Goal: Contribute content: Add original content to the website for others to see

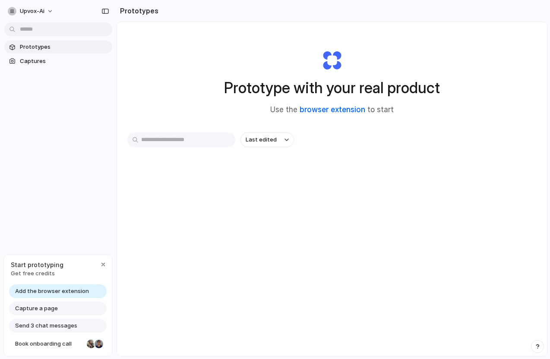
click at [339, 110] on link "browser extension" at bounding box center [333, 109] width 66 height 9
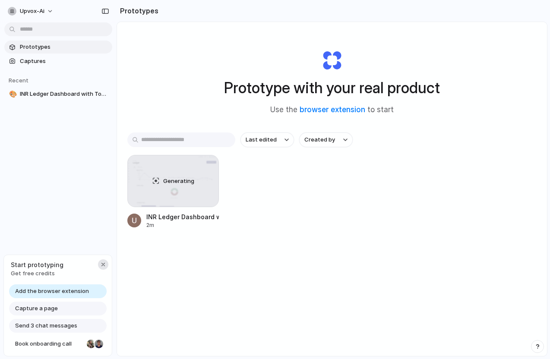
click at [104, 265] on div "button" at bounding box center [103, 264] width 7 height 7
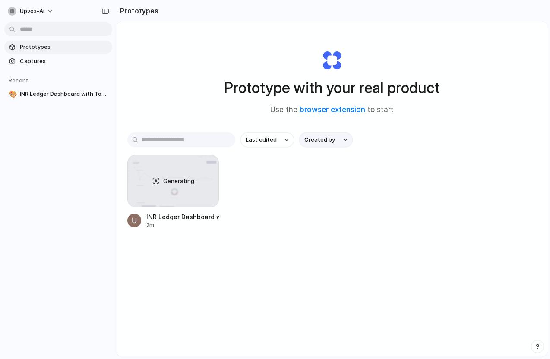
click at [330, 139] on span "Created by" at bounding box center [319, 140] width 31 height 9
click at [329, 139] on div "All users Upvox AI" at bounding box center [275, 179] width 550 height 359
click at [278, 139] on button "Last edited" at bounding box center [267, 140] width 54 height 15
click at [278, 139] on div "Last edited Last created Alphabetical" at bounding box center [275, 179] width 550 height 359
click at [51, 12] on button "upvox-ai" at bounding box center [31, 11] width 54 height 14
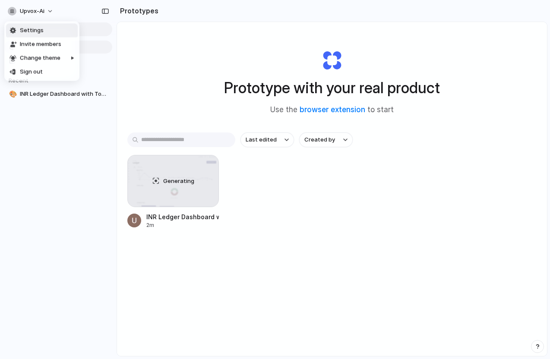
click at [38, 30] on span "Settings" at bounding box center [32, 30] width 24 height 9
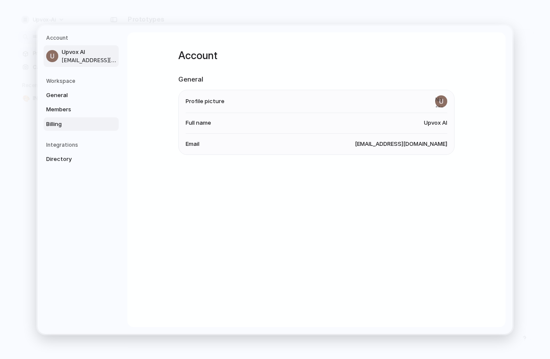
click at [57, 126] on span "Billing" at bounding box center [73, 124] width 55 height 9
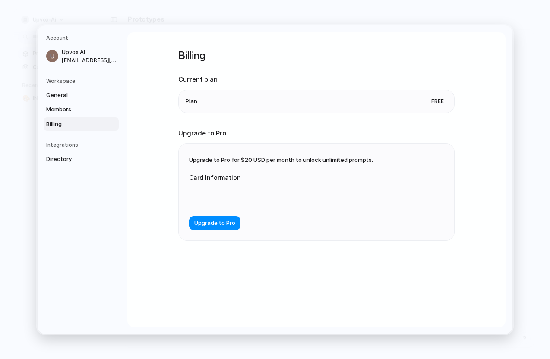
click at [238, 105] on li "Plan Free" at bounding box center [317, 101] width 262 height 22
click at [77, 110] on span "Members" at bounding box center [73, 109] width 55 height 9
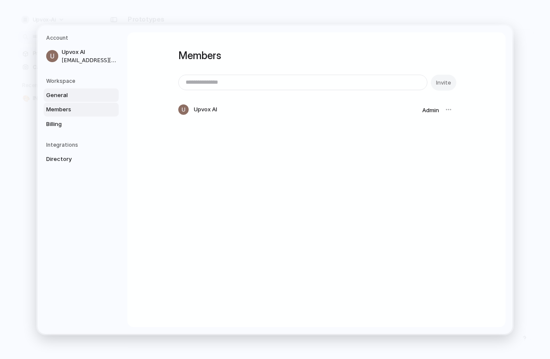
click at [72, 95] on span "General" at bounding box center [73, 95] width 55 height 9
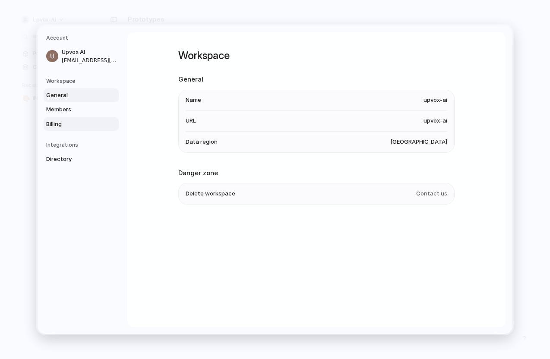
click at [77, 129] on link "Billing" at bounding box center [81, 124] width 75 height 14
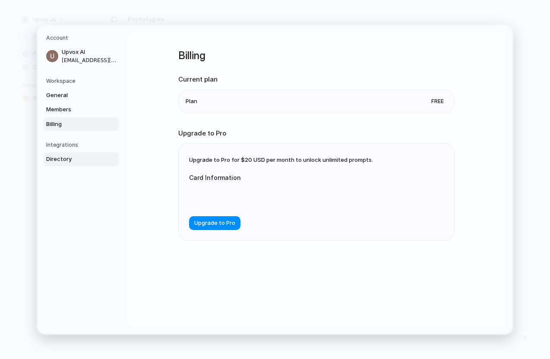
click at [77, 158] on span "Directory" at bounding box center [73, 159] width 55 height 9
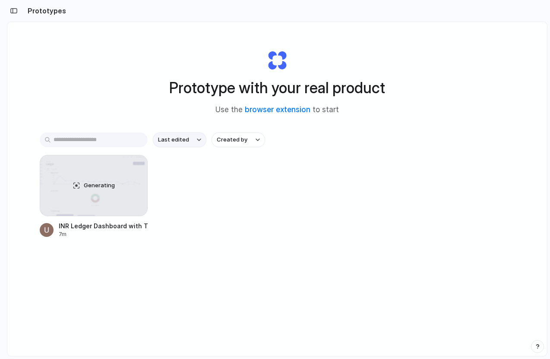
click at [160, 143] on span "Last edited" at bounding box center [173, 140] width 31 height 9
click at [242, 142] on div "Last edited Last created Alphabetical" at bounding box center [275, 179] width 550 height 359
click at [13, 12] on div "button" at bounding box center [14, 11] width 8 height 6
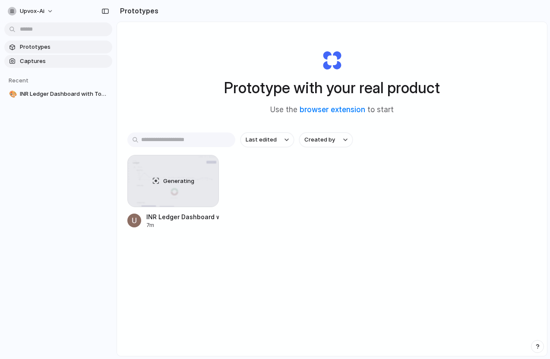
click at [47, 64] on span "Captures" at bounding box center [64, 61] width 89 height 9
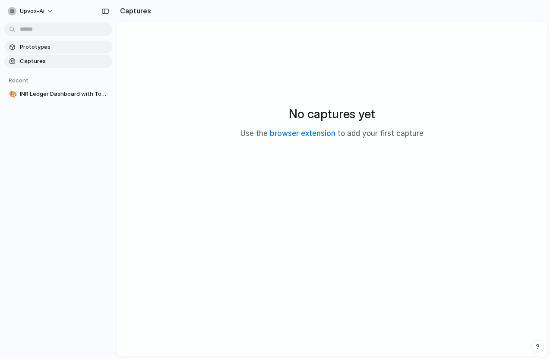
click at [41, 49] on span "Prototypes" at bounding box center [64, 47] width 89 height 9
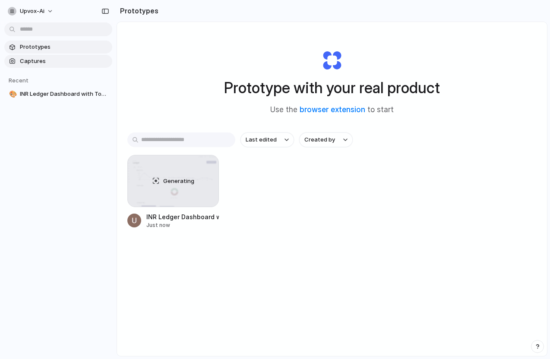
click at [40, 56] on link "Captures" at bounding box center [58, 61] width 108 height 13
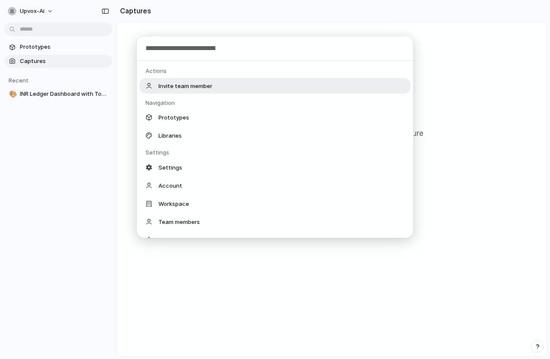
click at [46, 28] on body "upvox-ai Prototypes Captures Recent 🎨 INR Ledger Dashboard with Top Charts Capt…" at bounding box center [275, 179] width 550 height 359
click at [173, 82] on span "Invite team member" at bounding box center [185, 86] width 54 height 9
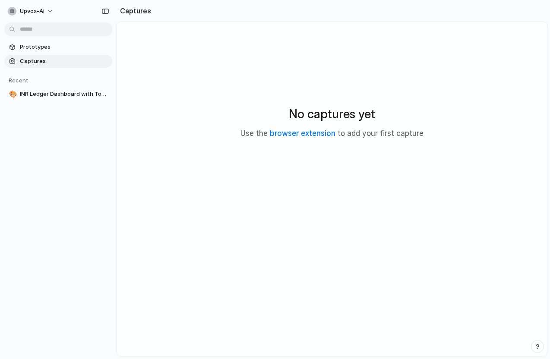
click at [75, 28] on body "upvox-ai Prototypes Captures Recent 🎨 INR Ledger Dashboard with Top Charts Capt…" at bounding box center [275, 179] width 550 height 359
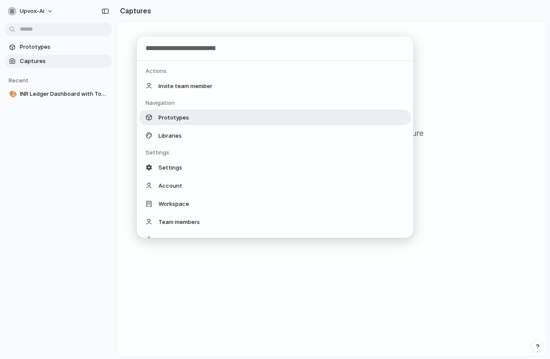
click at [179, 115] on span "Prototypes" at bounding box center [173, 117] width 31 height 9
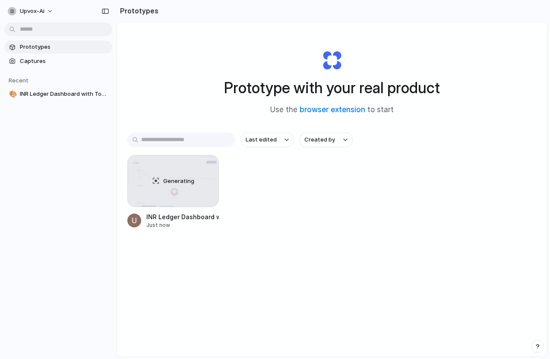
click at [67, 28] on body "upvox-ai Prototypes Captures Recent 🎨 INR Ledger Dashboard with Top Charts Prot…" at bounding box center [275, 179] width 550 height 359
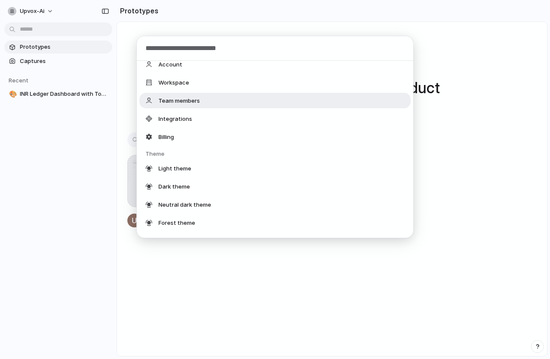
scroll to position [149, 0]
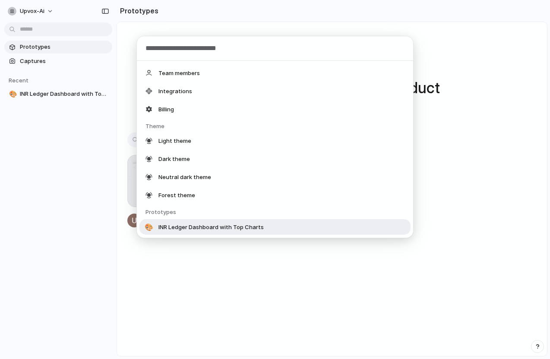
click at [191, 275] on div "Actions Invite team member Navigation Captures Libraries Settings Settings Acco…" at bounding box center [275, 179] width 550 height 359
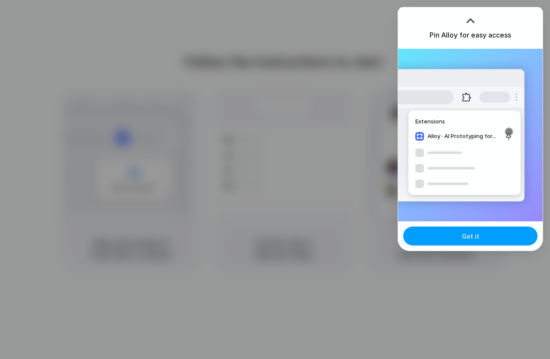
click at [461, 236] on button "Got it" at bounding box center [470, 236] width 134 height 19
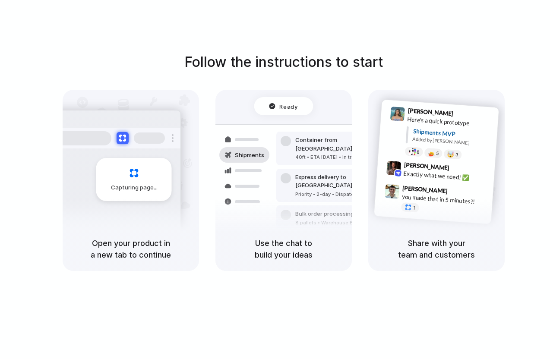
click at [363, 51] on div "Follow the instructions to start Capturing page Open your product in a new tab …" at bounding box center [283, 188] width 567 height 376
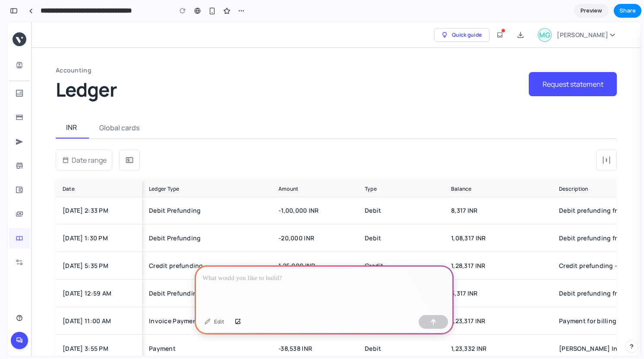
click at [524, 36] on icon at bounding box center [520, 35] width 7 height 7
click at [482, 35] on span "Quick guide" at bounding box center [467, 35] width 30 height 9
click at [128, 133] on div "Global cards" at bounding box center [120, 128] width 63 height 22
click at [245, 277] on p at bounding box center [323, 278] width 243 height 10
click at [434, 323] on div "button" at bounding box center [433, 322] width 6 height 6
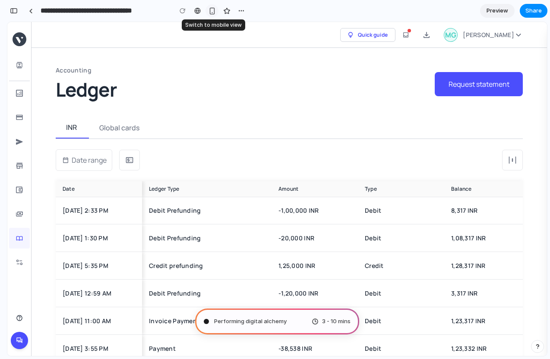
click at [213, 10] on div "button" at bounding box center [211, 10] width 7 height 7
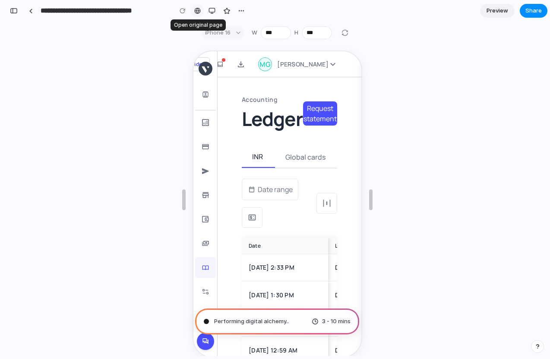
click at [194, 11] on link at bounding box center [197, 10] width 13 height 13
click at [215, 9] on div "button" at bounding box center [211, 10] width 7 height 7
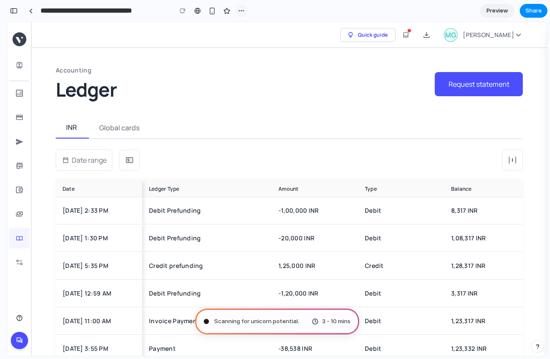
click at [243, 10] on div "button" at bounding box center [241, 10] width 7 height 7
click at [243, 10] on div "Duplicate Delete" at bounding box center [275, 179] width 550 height 359
click at [13, 9] on div "button" at bounding box center [14, 11] width 8 height 6
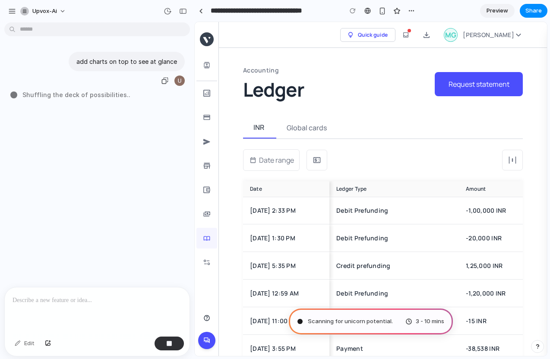
type input "**********"
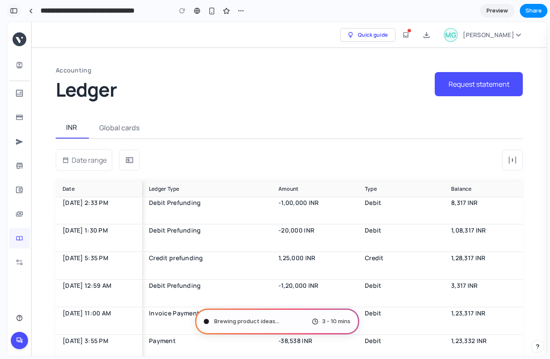
click at [14, 13] on div "button" at bounding box center [14, 11] width 8 height 6
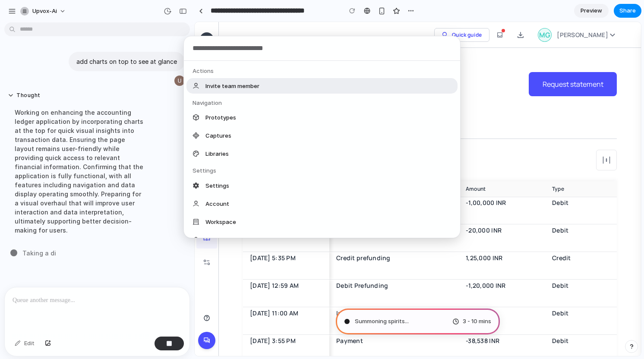
click at [142, 24] on body "**********" at bounding box center [322, 179] width 644 height 359
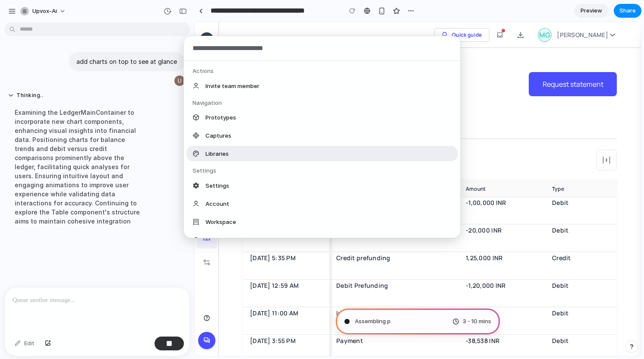
click at [77, 265] on div "Actions Invite team member Navigation Prototypes Captures Libraries Settings Se…" at bounding box center [322, 179] width 644 height 359
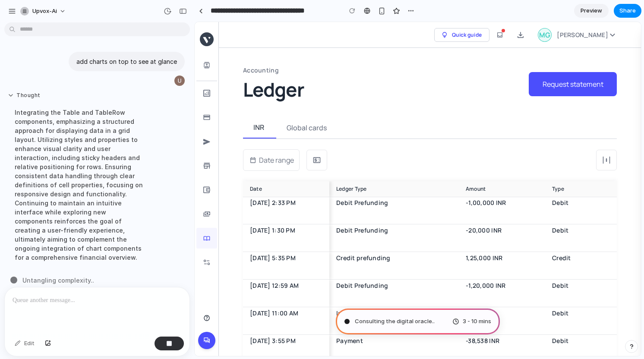
click at [35, 95] on button "Thought" at bounding box center [80, 95] width 144 height 7
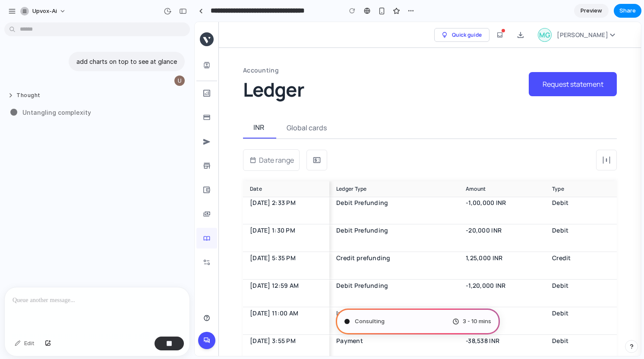
click at [25, 97] on button "Thought" at bounding box center [80, 95] width 144 height 7
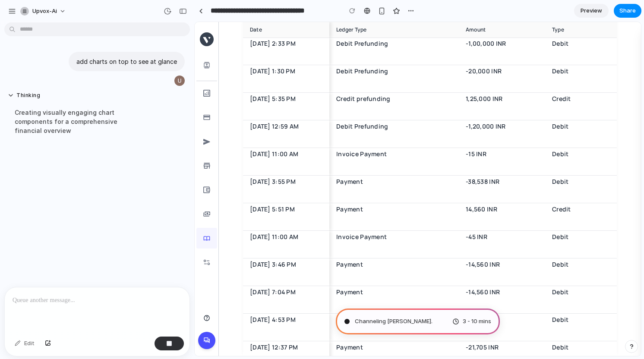
click at [205, 342] on icon at bounding box center [206, 340] width 7 height 7
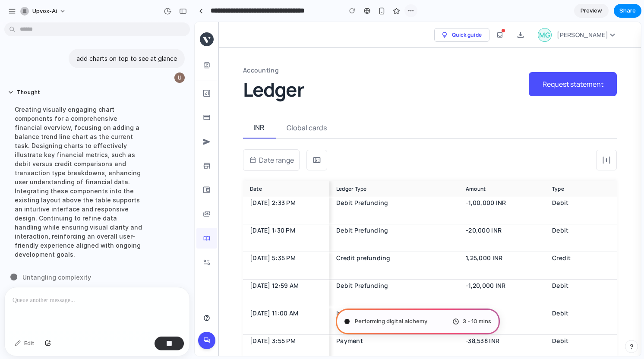
click at [410, 11] on div "button" at bounding box center [410, 10] width 7 height 7
click at [410, 11] on div "Duplicate Delete" at bounding box center [322, 179] width 644 height 359
click at [166, 12] on div "button" at bounding box center [168, 11] width 8 height 8
click at [136, 11] on div "Version 1 Current" at bounding box center [322, 179] width 644 height 359
click at [64, 11] on button "upvox-ai" at bounding box center [44, 11] width 54 height 14
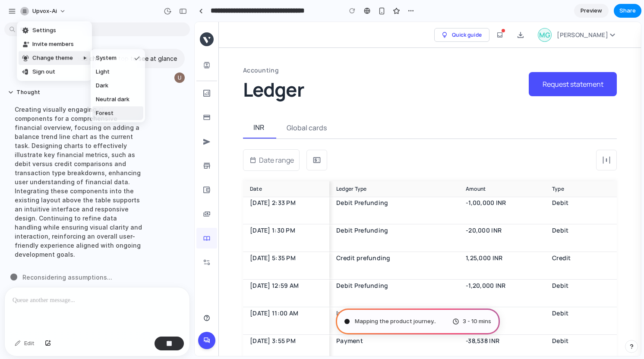
click at [112, 113] on span "Forest" at bounding box center [105, 113] width 18 height 9
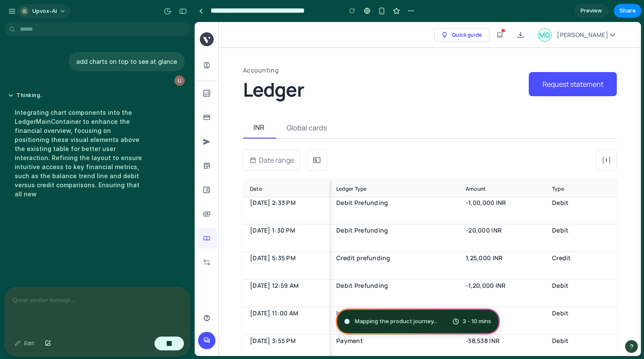
click at [50, 14] on span "upvox-ai" at bounding box center [44, 11] width 25 height 9
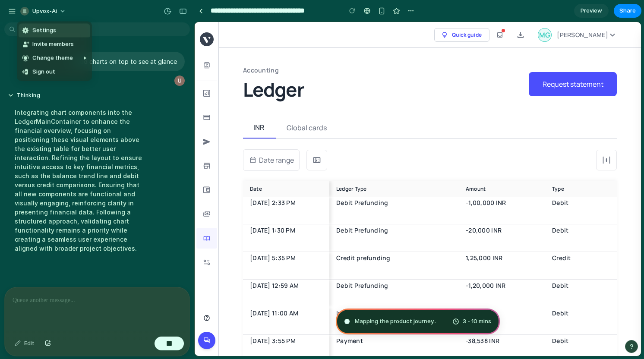
scroll to position [3, 0]
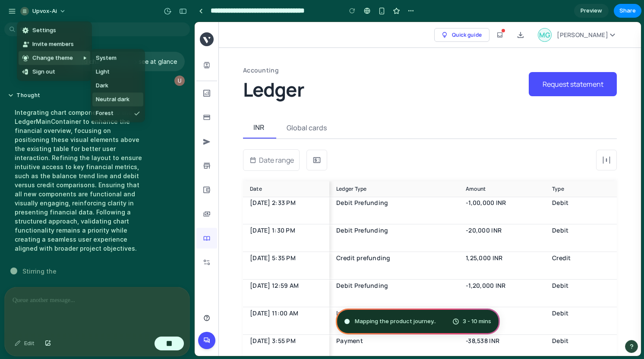
click at [117, 95] on span "Neutral dark" at bounding box center [113, 99] width 34 height 9
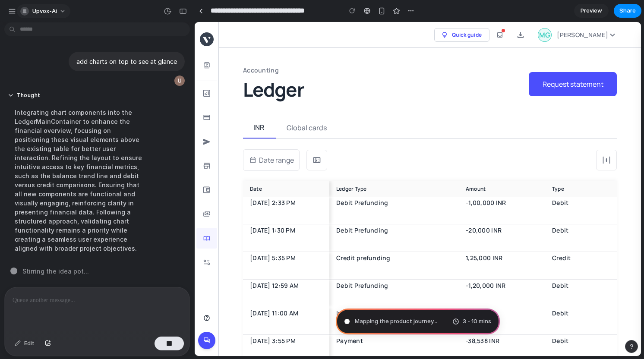
click at [58, 12] on button "upvox-ai" at bounding box center [44, 11] width 54 height 14
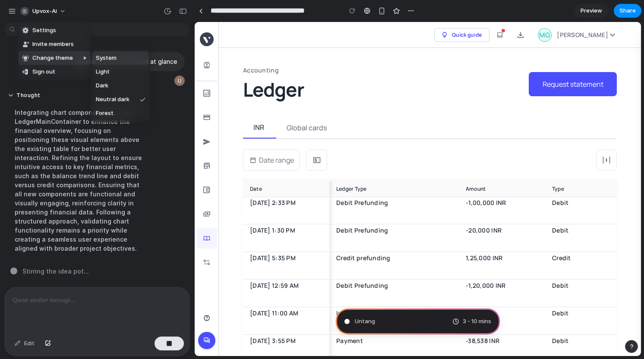
click at [108, 61] on span "System" at bounding box center [106, 58] width 21 height 9
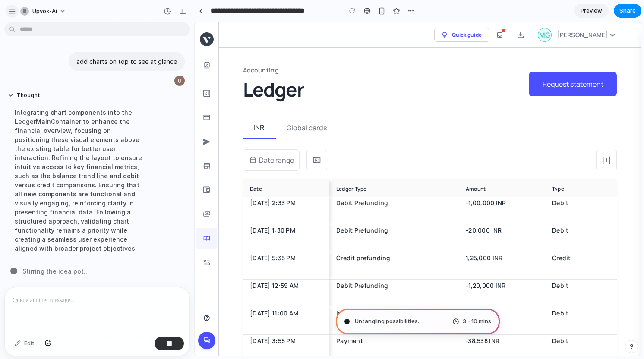
click at [14, 9] on div "button" at bounding box center [12, 11] width 8 height 8
click at [12, 10] on div "button" at bounding box center [12, 11] width 8 height 8
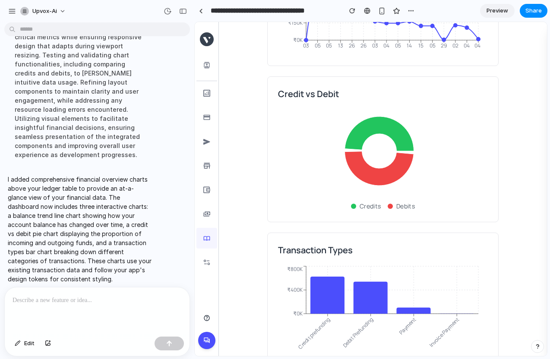
scroll to position [228, 0]
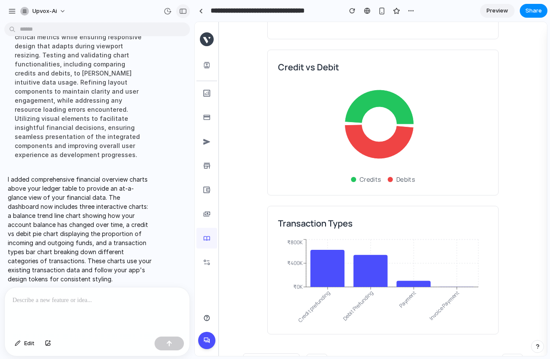
click at [182, 14] on div "button" at bounding box center [183, 11] width 8 height 6
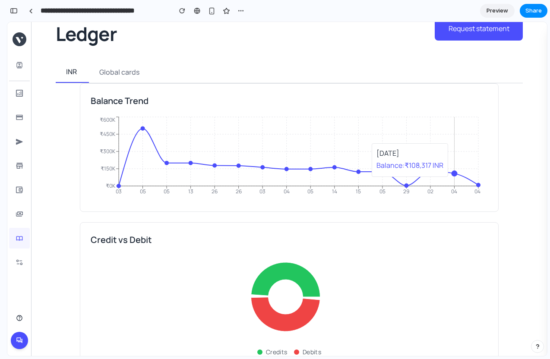
scroll to position [60, 0]
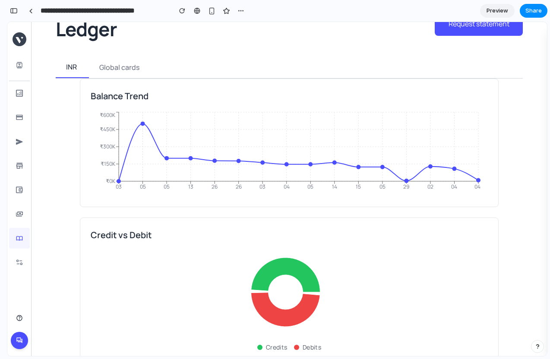
click at [114, 73] on div "Global cards" at bounding box center [120, 68] width 63 height 22
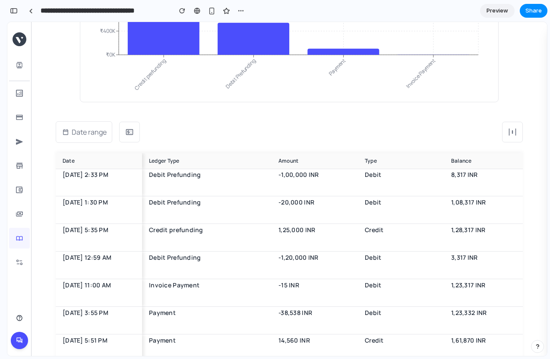
scroll to position [493, 0]
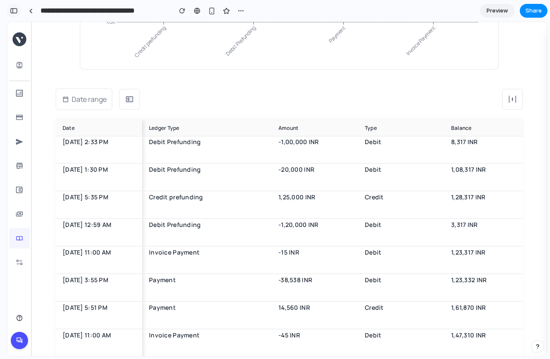
click at [10, 14] on button "button" at bounding box center [14, 11] width 14 height 14
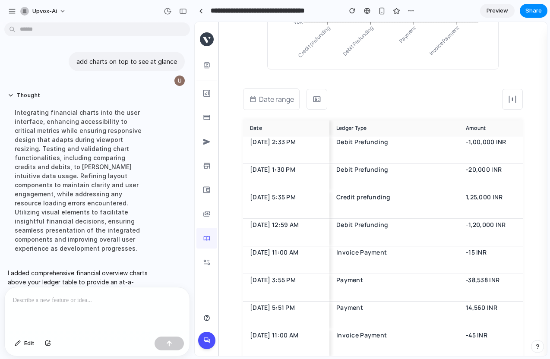
scroll to position [94, 0]
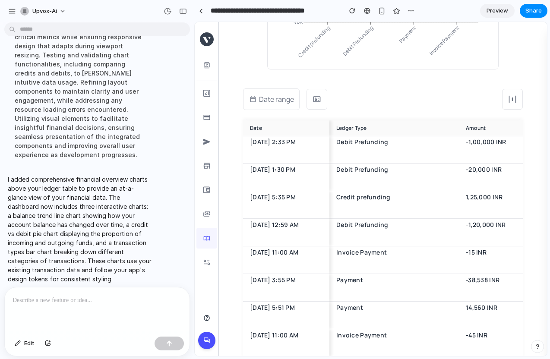
click at [69, 303] on div at bounding box center [97, 310] width 185 height 46
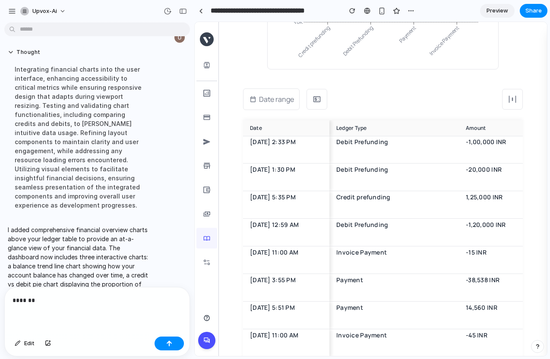
scroll to position [0, 0]
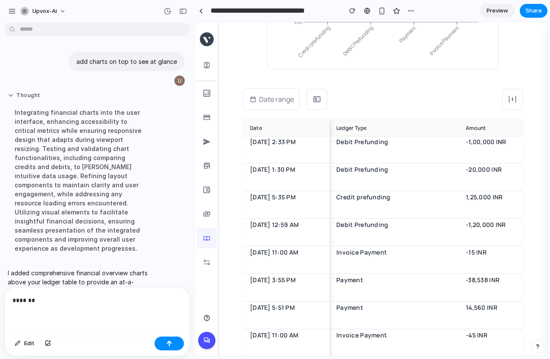
click at [25, 98] on button "Thought" at bounding box center [80, 95] width 144 height 7
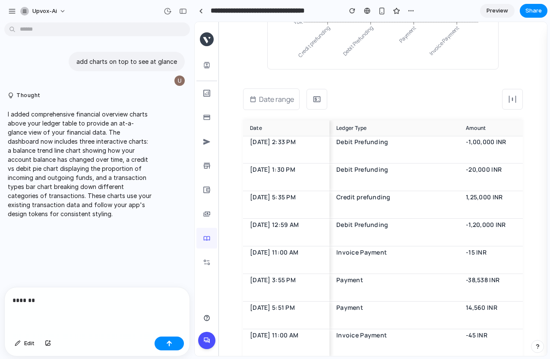
click at [39, 300] on p "*******" at bounding box center [96, 300] width 166 height 10
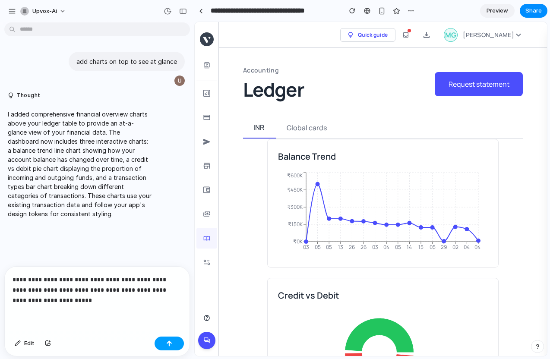
click at [165, 343] on button "button" at bounding box center [169, 344] width 29 height 14
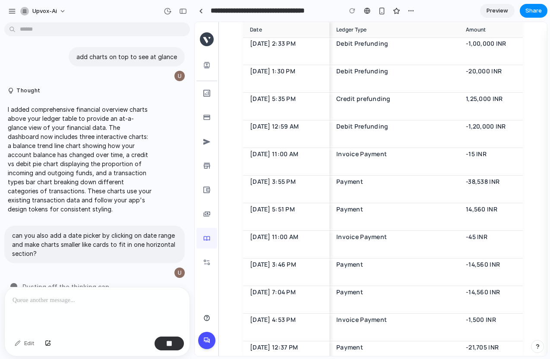
scroll to position [23, 0]
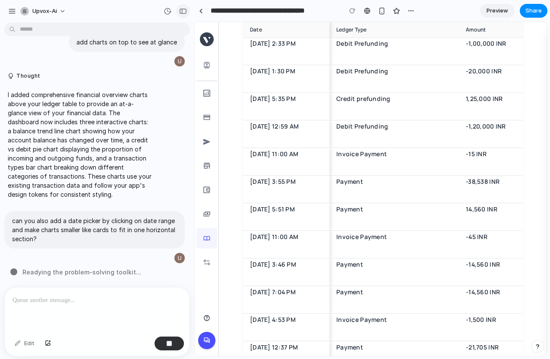
click at [182, 12] on div "button" at bounding box center [183, 11] width 8 height 6
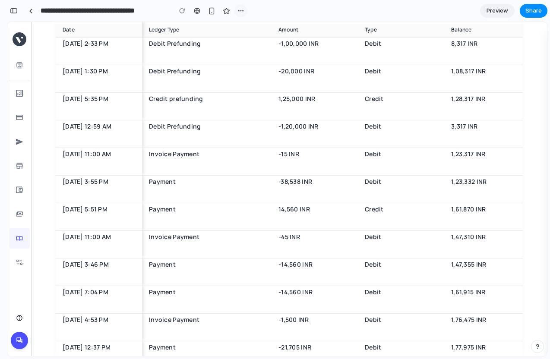
click at [243, 9] on div "button" at bounding box center [240, 10] width 7 height 7
click at [243, 9] on div "Duplicate Delete" at bounding box center [275, 179] width 550 height 359
click at [488, 7] on span "Preview" at bounding box center [497, 10] width 22 height 9
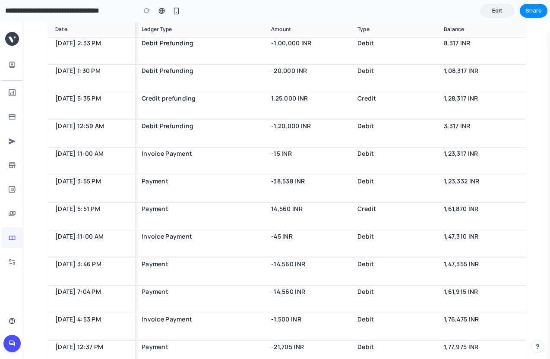
click at [535, 349] on div "button" at bounding box center [537, 347] width 6 height 6
click at [508, 303] on button "Call request 5 min" at bounding box center [498, 299] width 86 height 14
click at [537, 345] on div "button" at bounding box center [537, 346] width 7 height 10
click at [537, 344] on div "button" at bounding box center [537, 347] width 6 height 6
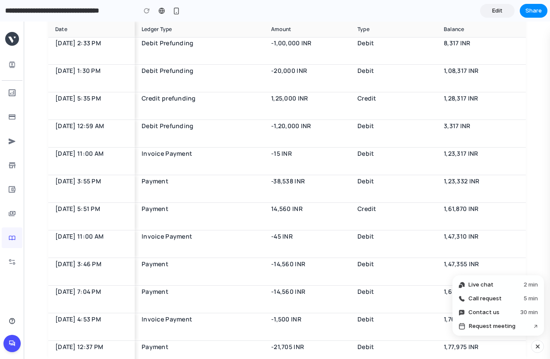
click at [537, 345] on div "button" at bounding box center [537, 346] width 7 height 10
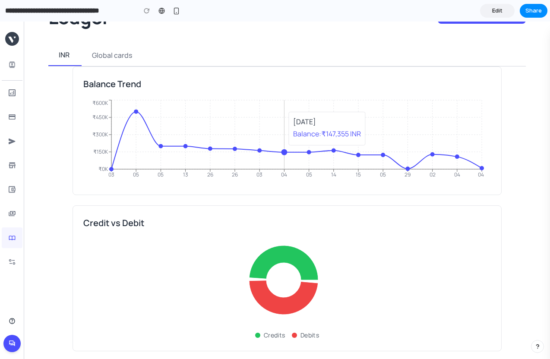
scroll to position [108, 0]
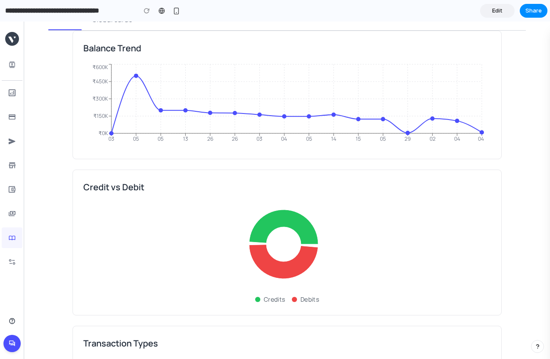
click at [14, 346] on icon at bounding box center [12, 343] width 7 height 7
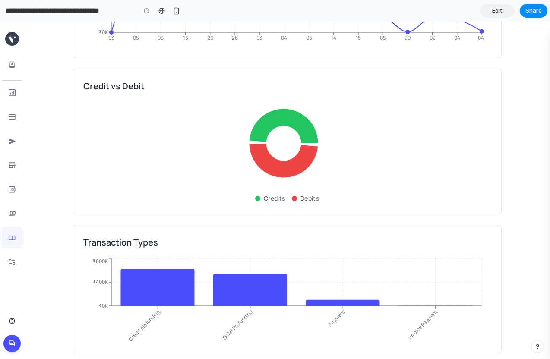
scroll to position [126, 0]
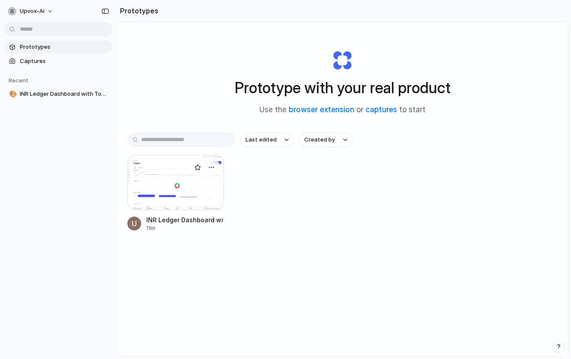
click at [199, 201] on div at bounding box center [175, 182] width 97 height 55
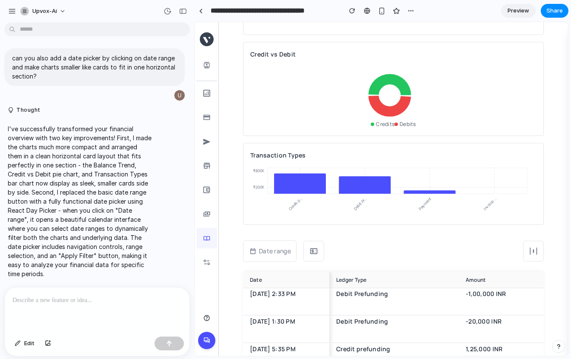
scroll to position [191, 0]
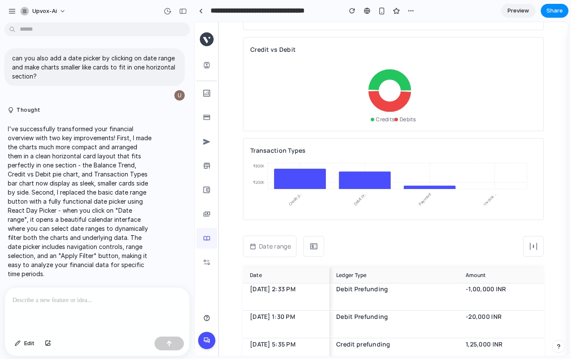
click at [262, 241] on span "Date range" at bounding box center [275, 246] width 32 height 10
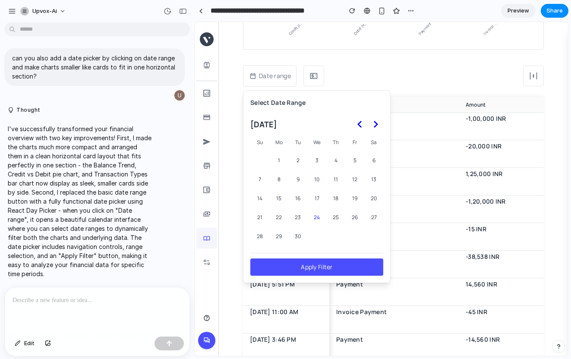
scroll to position [364, 0]
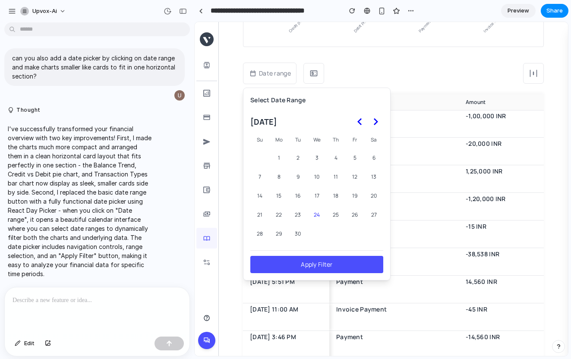
click at [315, 158] on button "3" at bounding box center [317, 158] width 18 height 18
click at [336, 160] on button "4" at bounding box center [336, 158] width 18 height 18
click at [355, 183] on button "12" at bounding box center [355, 177] width 18 height 18
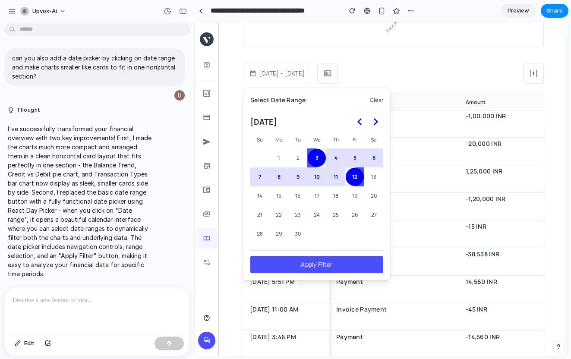
click at [353, 216] on button "26" at bounding box center [355, 215] width 18 height 18
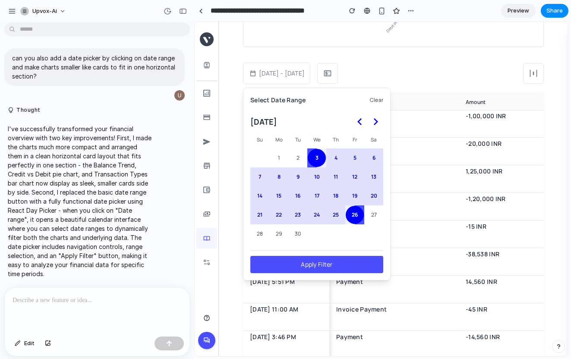
click at [312, 154] on button "3" at bounding box center [317, 158] width 18 height 18
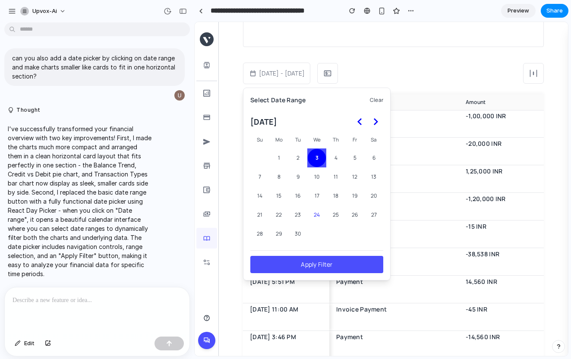
click at [411, 77] on div "03 Sept 25 - 03 Sept 25 Select Date Range Clear September 2025 Su Mo Tu We Th F…" at bounding box center [393, 73] width 301 height 39
click at [384, 97] on div "Select Date Range Clear September 2025 Su Mo Tu We Th Fr Sa 1 2 3 4 5 6 7 8 9 1…" at bounding box center [317, 184] width 148 height 193
click at [339, 214] on button "25" at bounding box center [336, 215] width 18 height 18
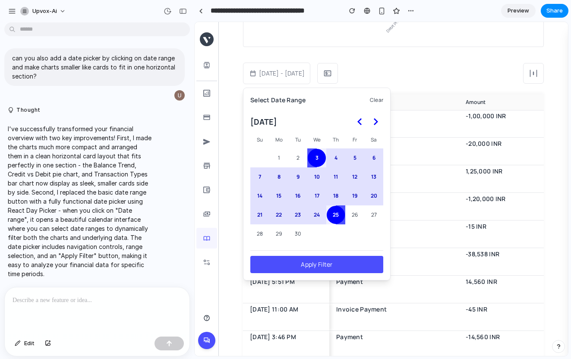
click at [374, 100] on button "Clear" at bounding box center [376, 100] width 13 height 9
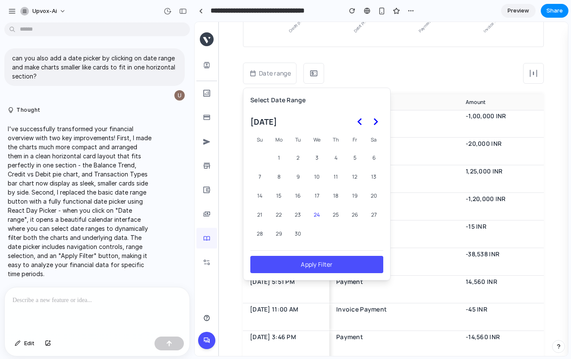
click at [400, 82] on div "Date range Select Date Range September 2025 Su Mo Tu We Th Fr Sa 1 2 3 4 5 6 7 …" at bounding box center [393, 73] width 301 height 39
click at [283, 75] on span "Date range" at bounding box center [275, 73] width 32 height 10
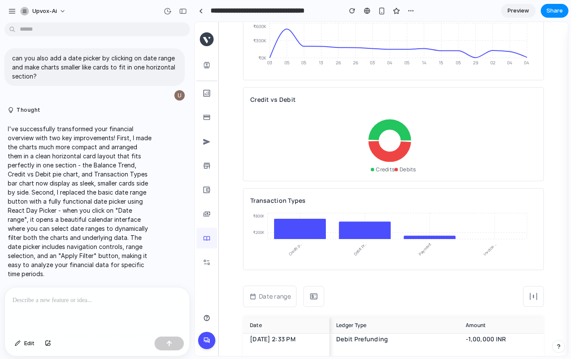
scroll to position [129, 0]
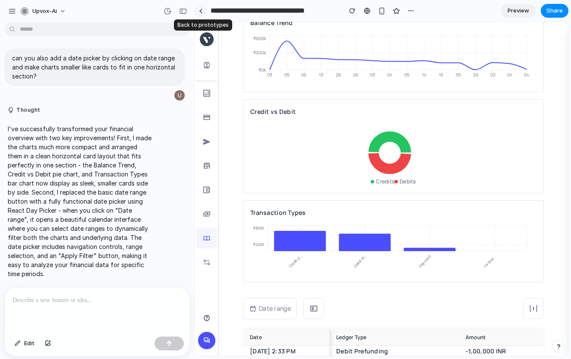
click at [201, 13] on link at bounding box center [200, 10] width 13 height 13
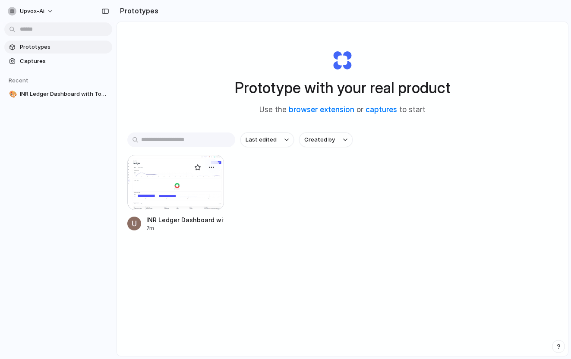
click at [189, 178] on div at bounding box center [175, 182] width 97 height 55
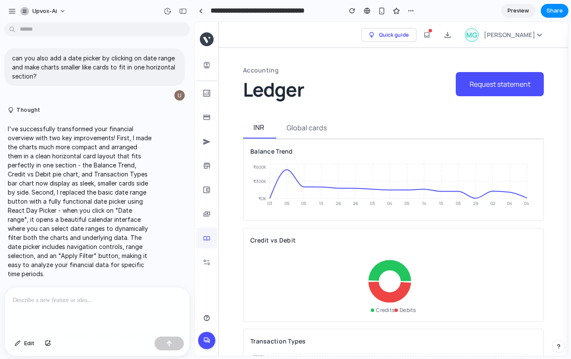
click at [514, 33] on span "Moksh Garg" at bounding box center [509, 35] width 51 height 10
click at [559, 7] on span "Share" at bounding box center [554, 10] width 16 height 9
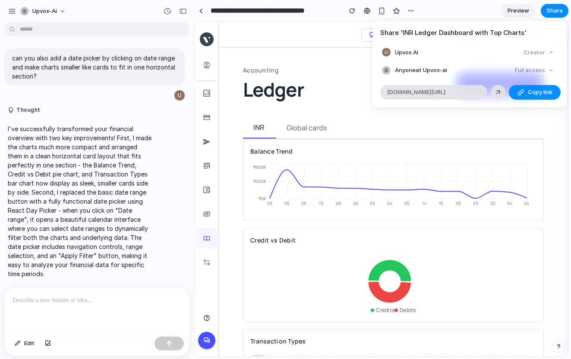
click at [347, 87] on div "Share ' INR Ledger Dashboard with Top Charts ' Upvox AI Creator Anyone at Upvox…" at bounding box center [285, 179] width 571 height 359
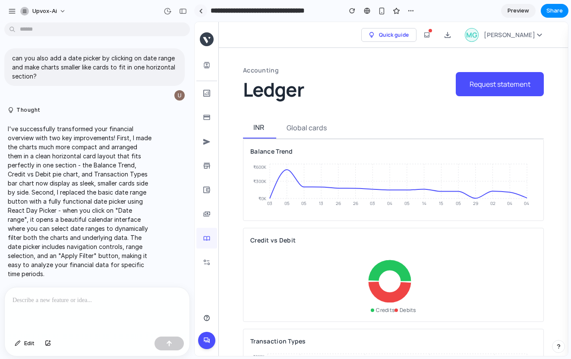
click at [202, 14] on link at bounding box center [200, 10] width 13 height 13
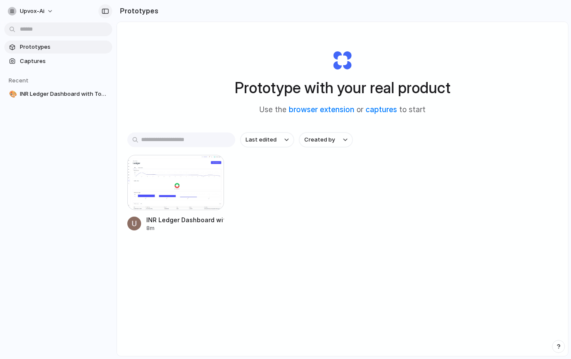
click at [104, 9] on div "button" at bounding box center [105, 11] width 8 height 6
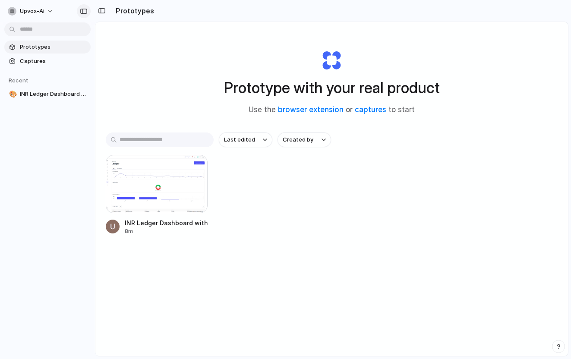
click at [85, 8] on div "button" at bounding box center [84, 11] width 8 height 6
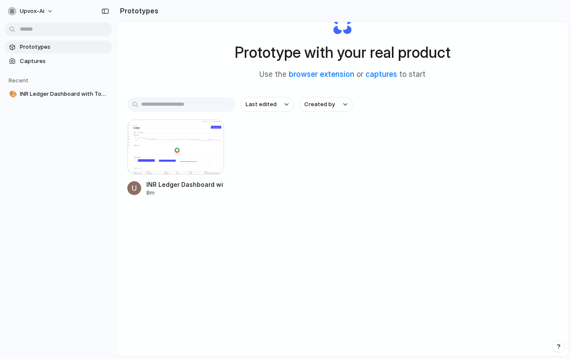
scroll to position [46, 0]
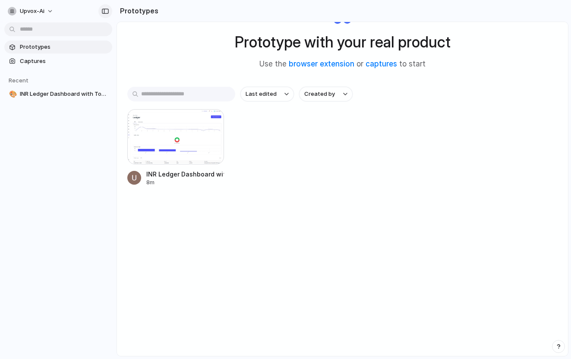
click at [101, 12] on button "button" at bounding box center [105, 11] width 14 height 14
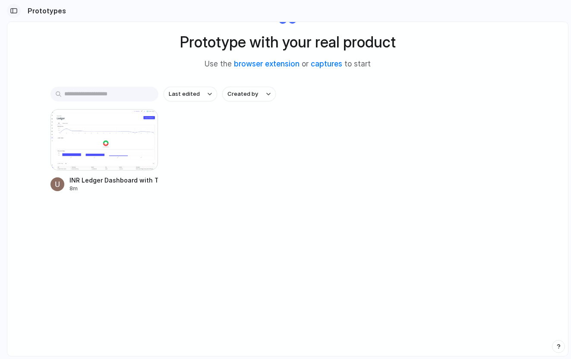
click at [16, 12] on div "button" at bounding box center [14, 11] width 8 height 6
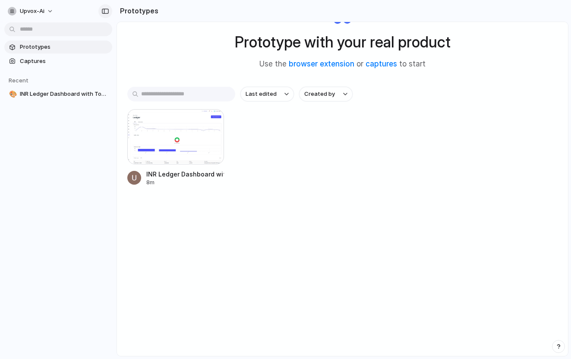
click at [105, 9] on div "button" at bounding box center [105, 11] width 8 height 6
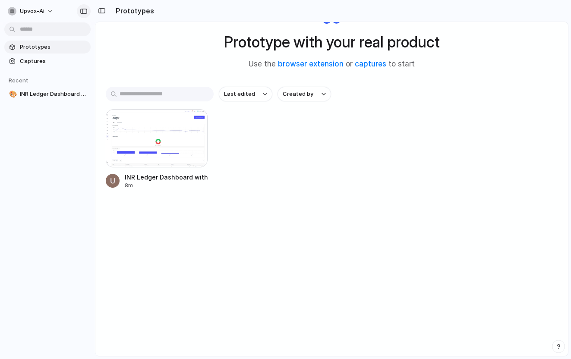
click at [87, 9] on div "button" at bounding box center [84, 11] width 8 height 6
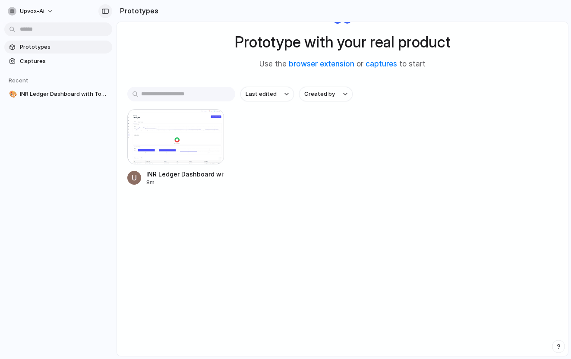
click at [103, 10] on div "button" at bounding box center [105, 11] width 8 height 6
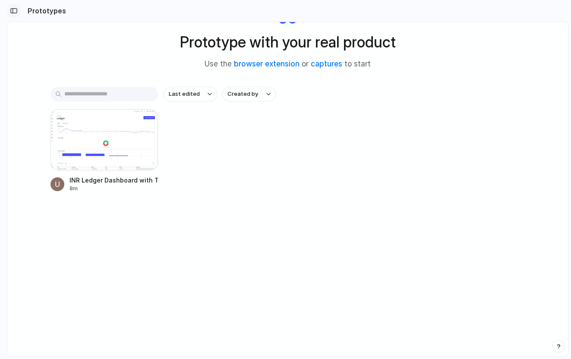
click at [11, 11] on div "button" at bounding box center [14, 11] width 8 height 6
